Goal: Find specific page/section

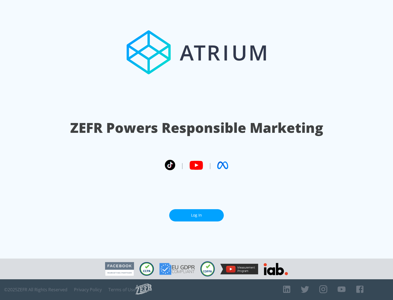
click at [197, 216] on link "Log In" at bounding box center [196, 216] width 55 height 12
